Goal: Navigation & Orientation: Find specific page/section

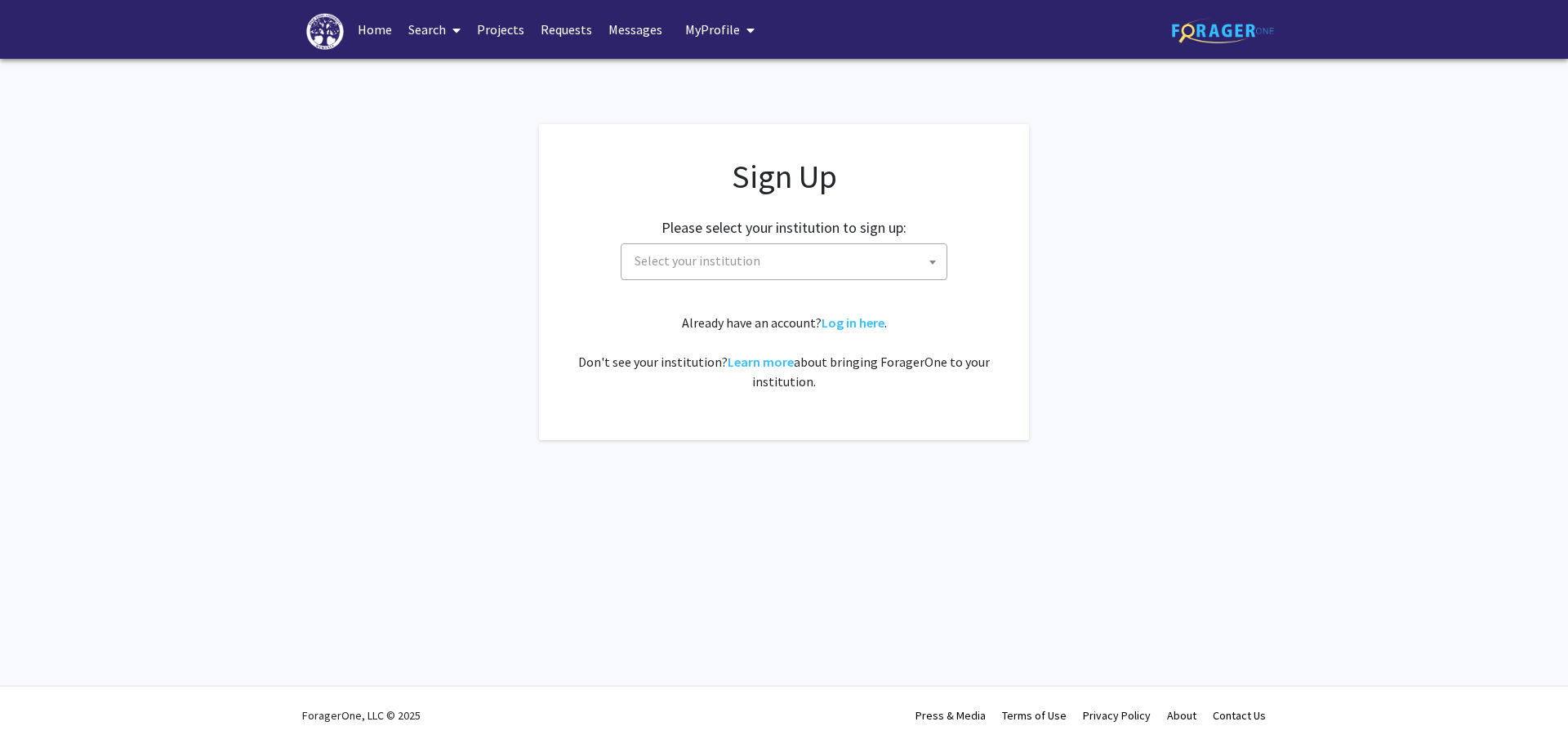
click at [667, 269] on span "Select your institution" at bounding box center [697, 261] width 126 height 17
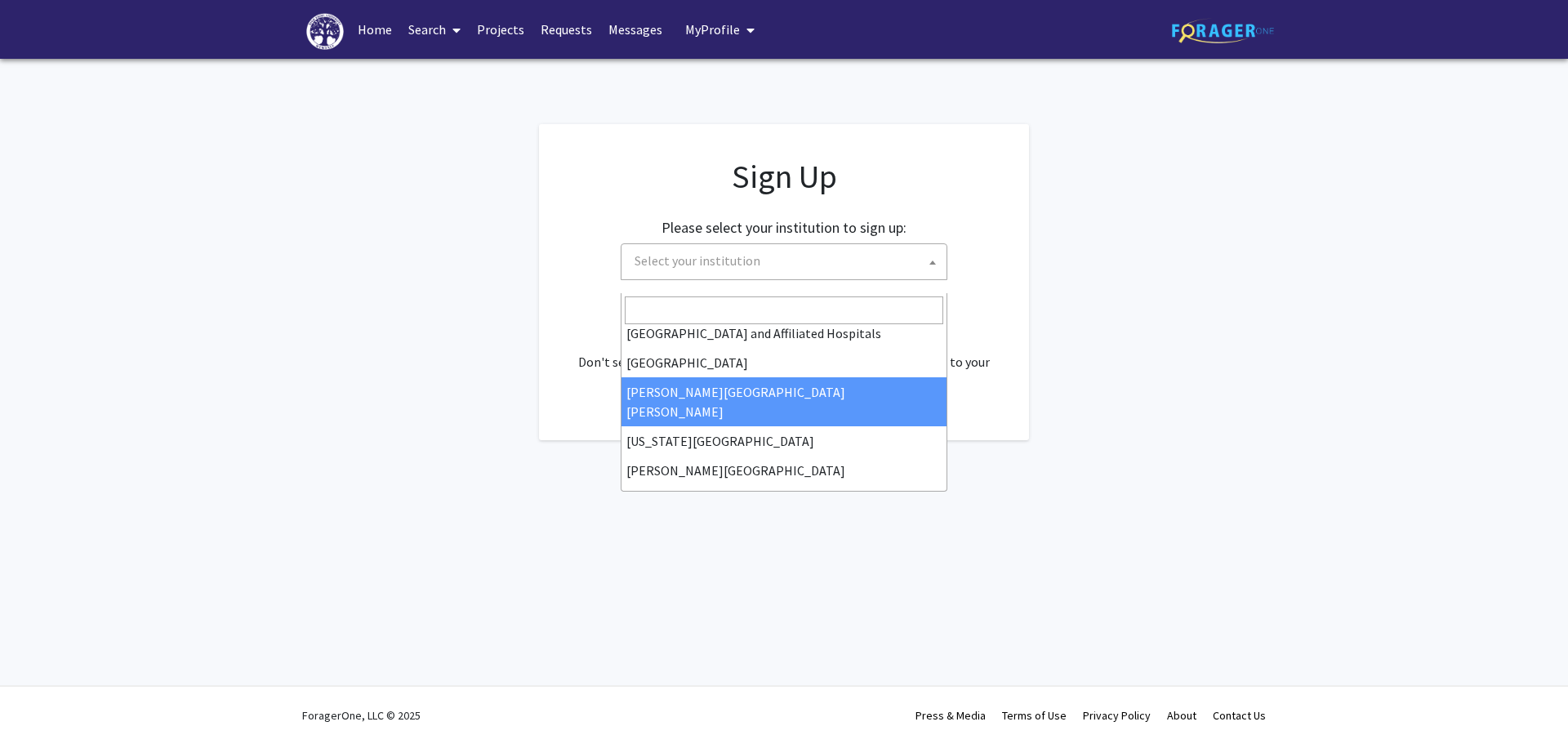
scroll to position [245, 0]
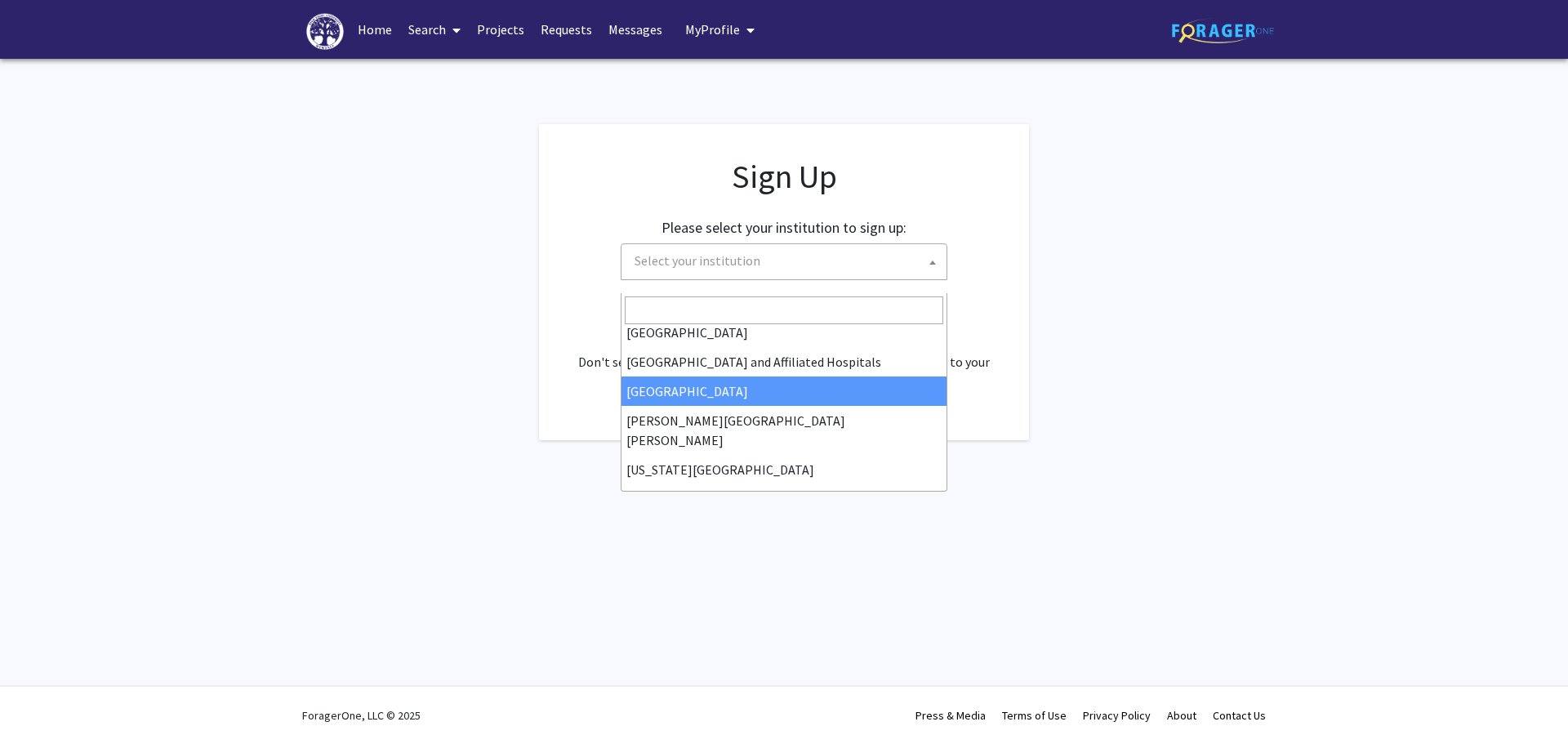
select select "2"
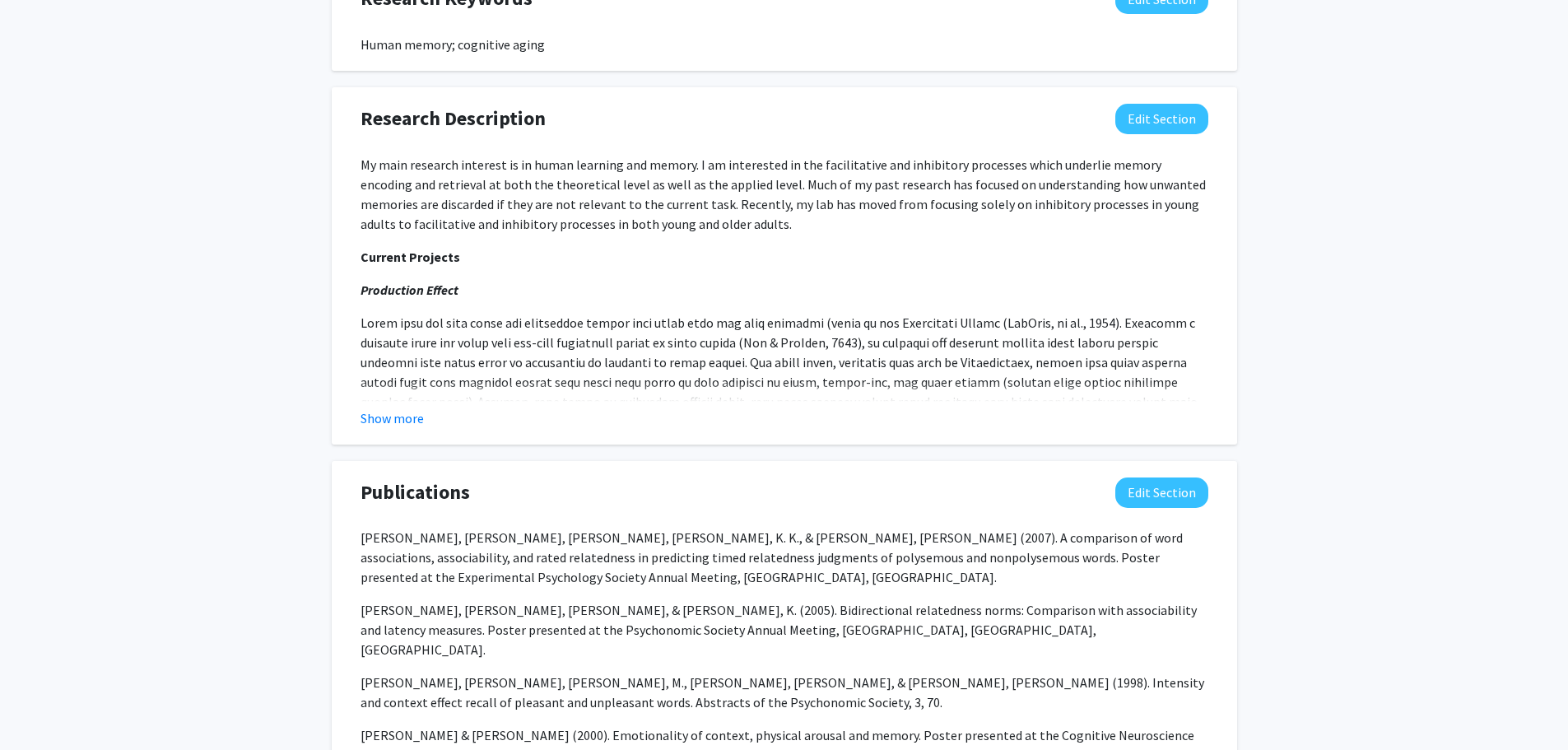
scroll to position [906, 0]
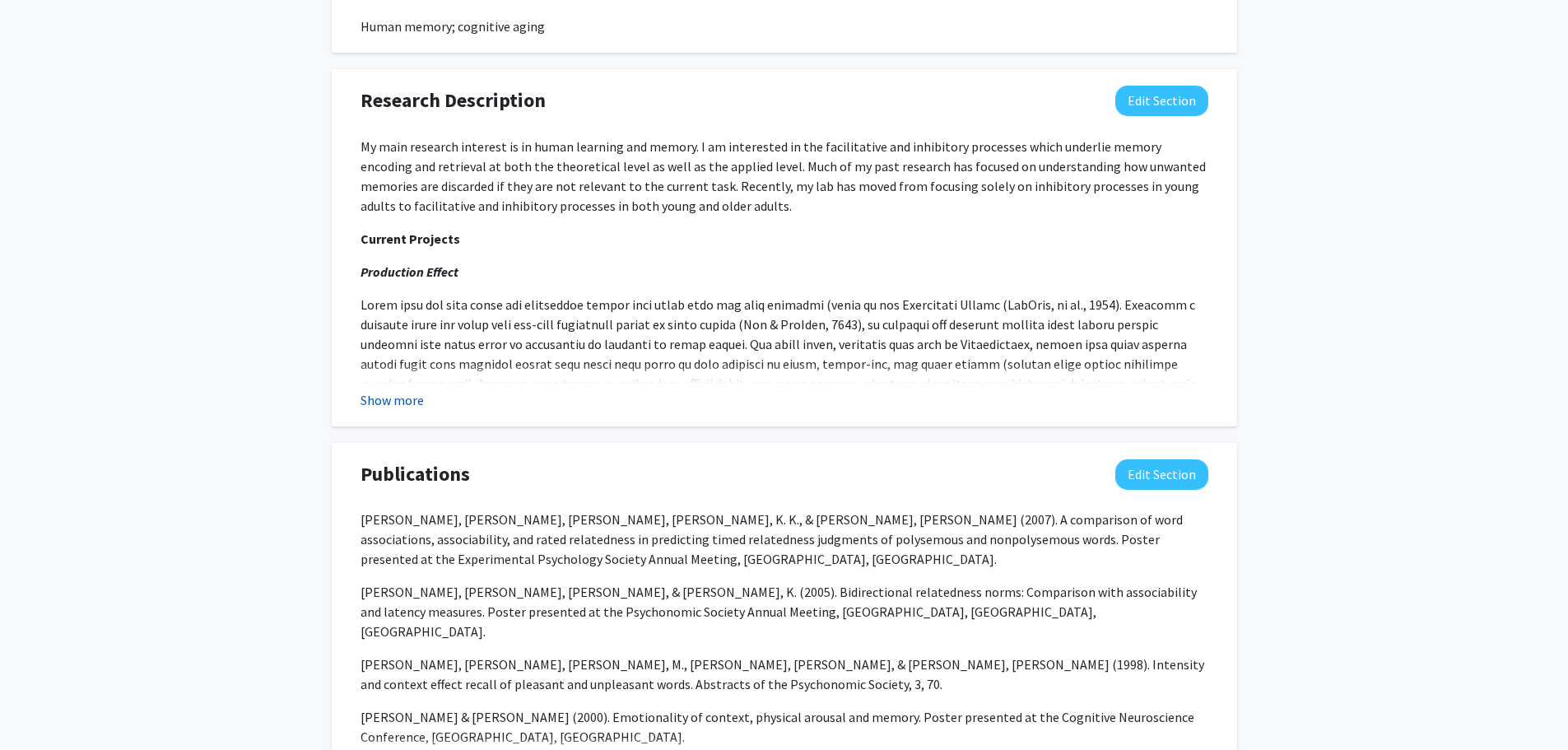
click at [393, 410] on button "Show more" at bounding box center [392, 401] width 64 height 20
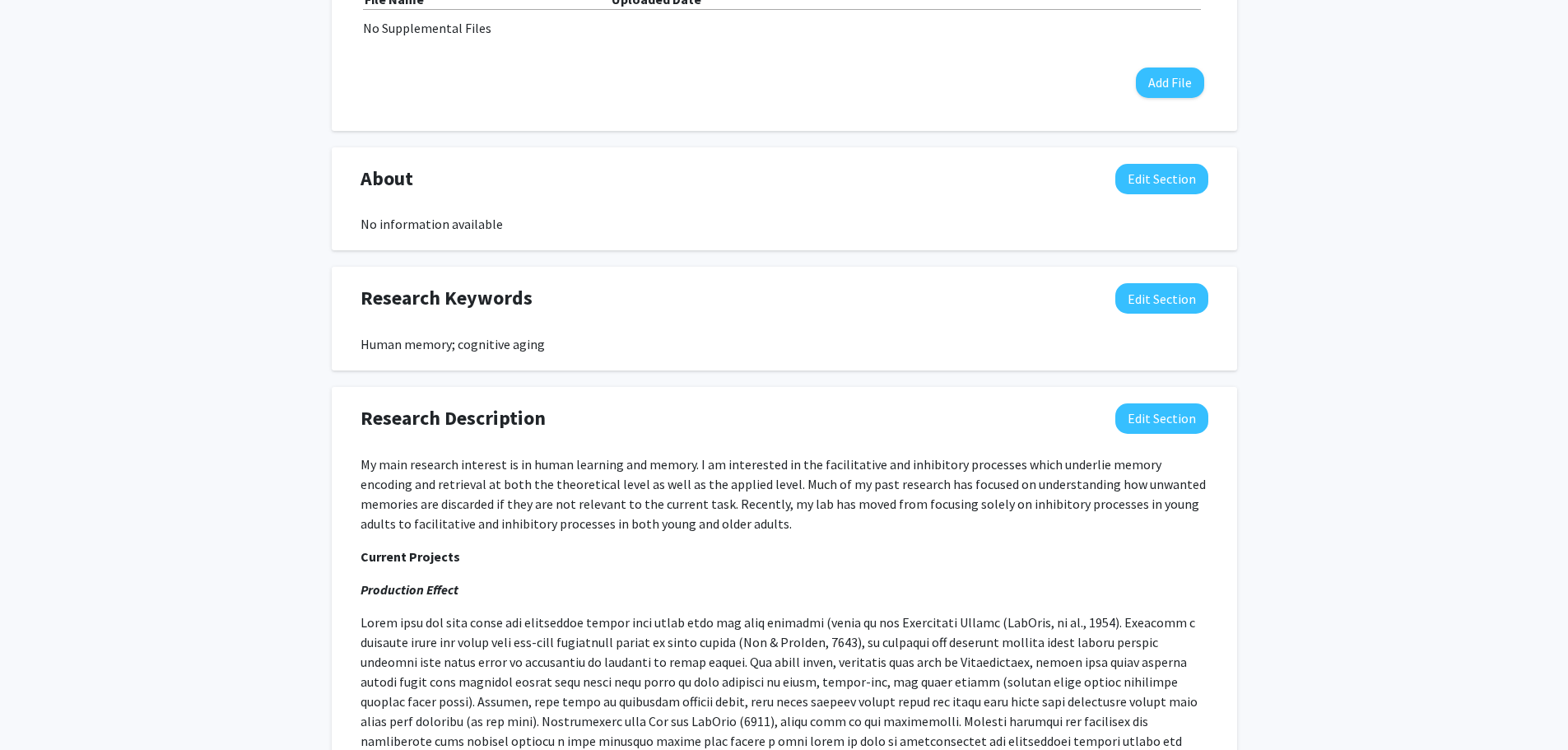
scroll to position [0, 0]
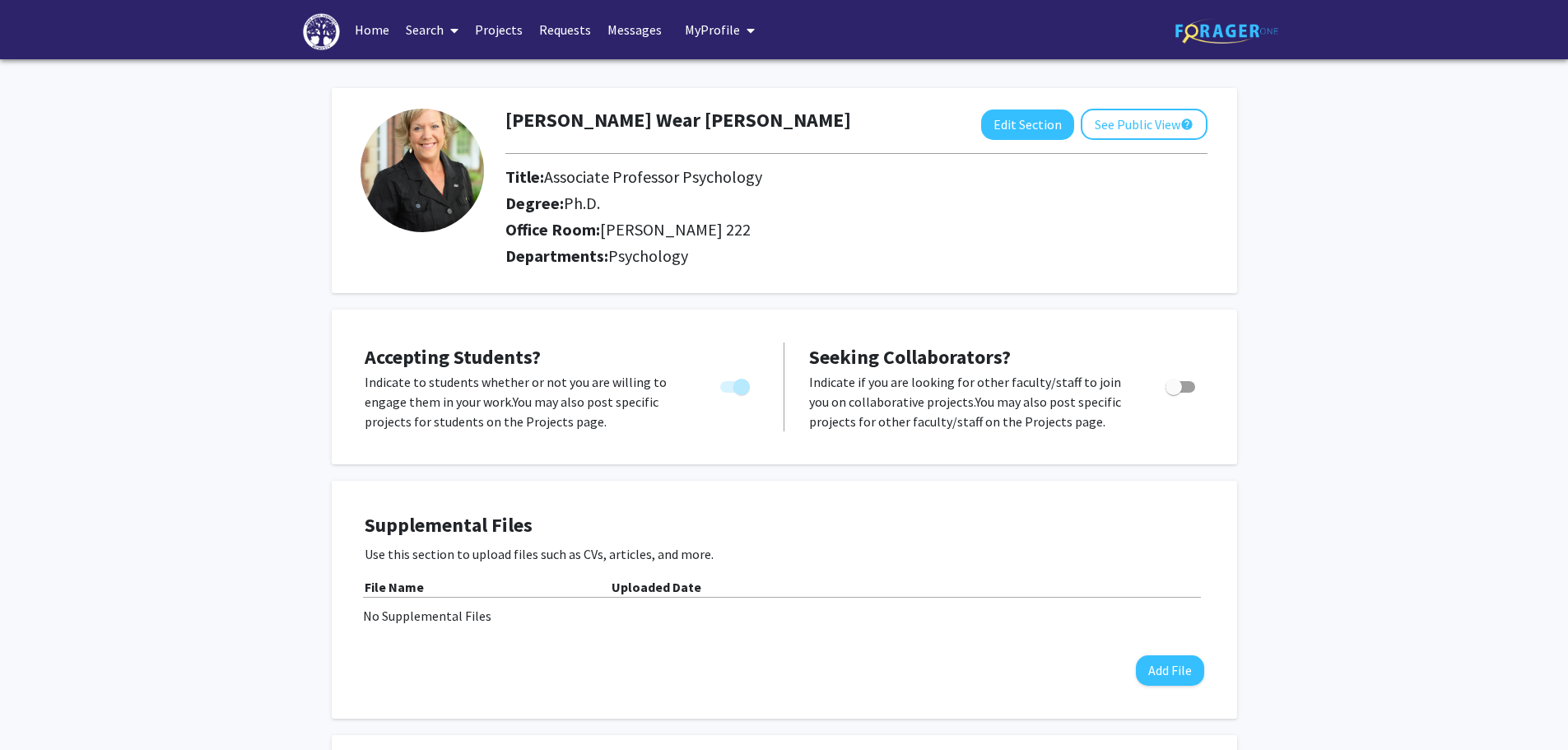
click at [582, 28] on link "Requests" at bounding box center [566, 29] width 69 height 58
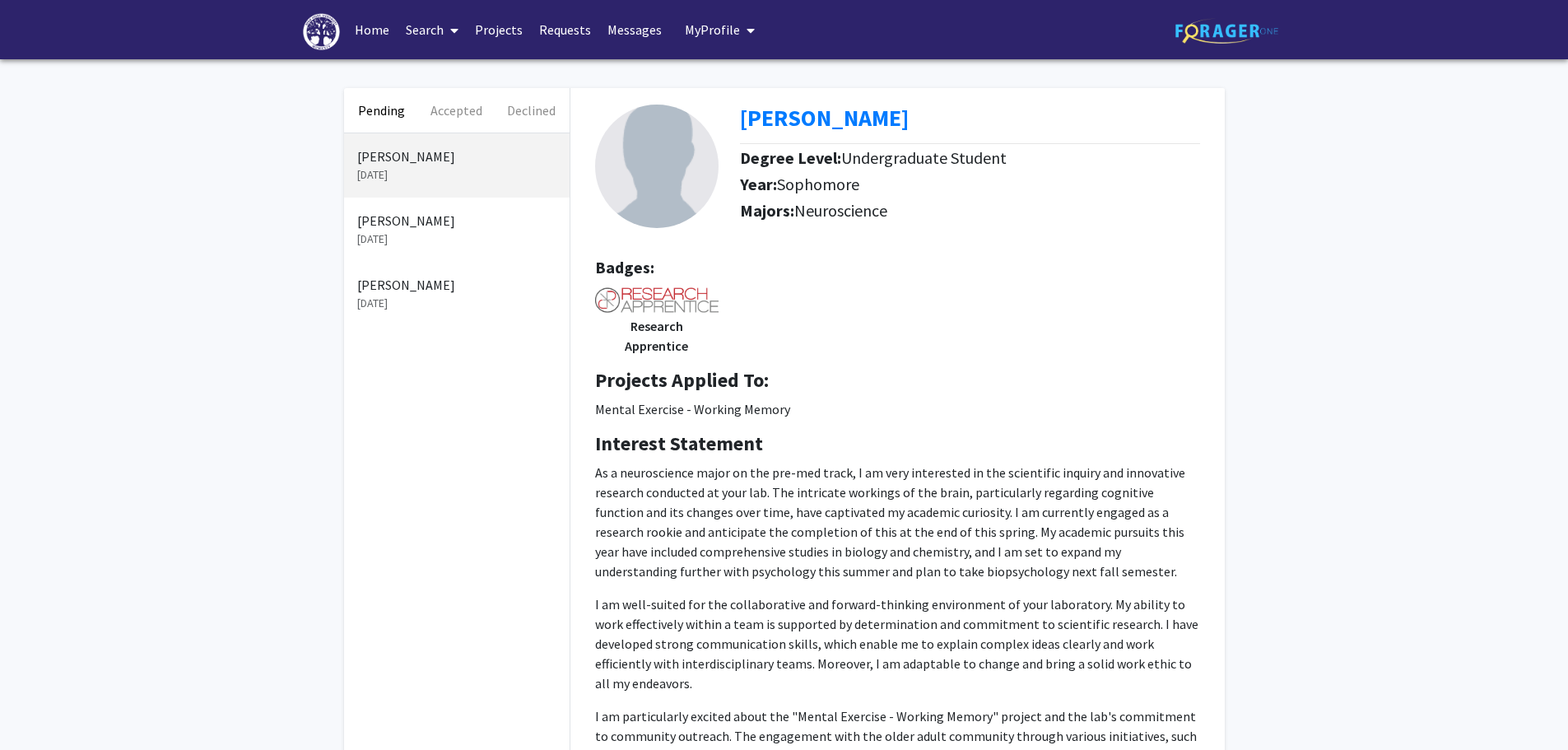
click at [561, 18] on link "Requests" at bounding box center [566, 29] width 69 height 58
click at [644, 30] on link "Messages" at bounding box center [634, 29] width 70 height 58
